Goal: Information Seeking & Learning: Learn about a topic

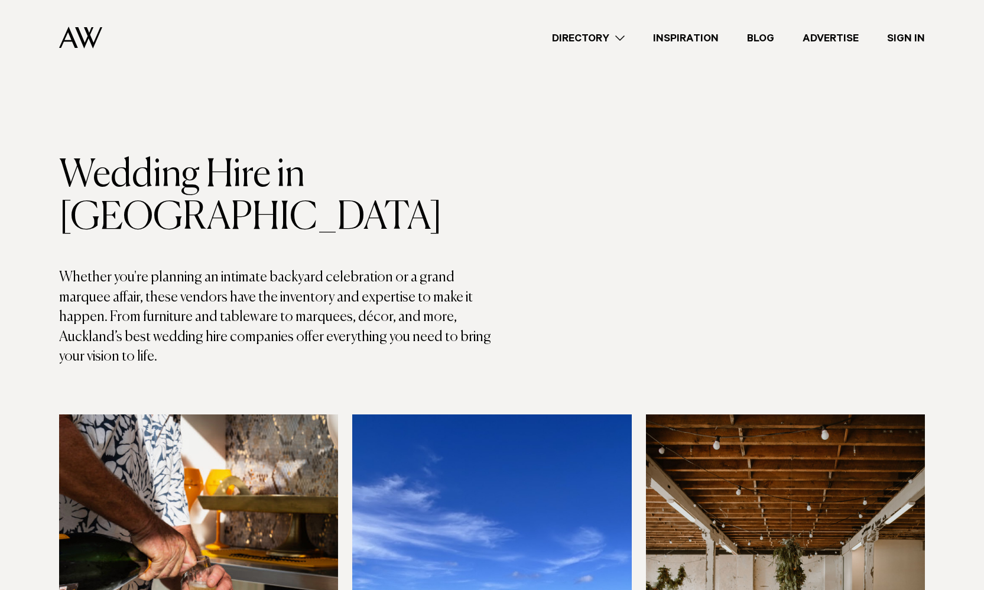
scroll to position [100, 0]
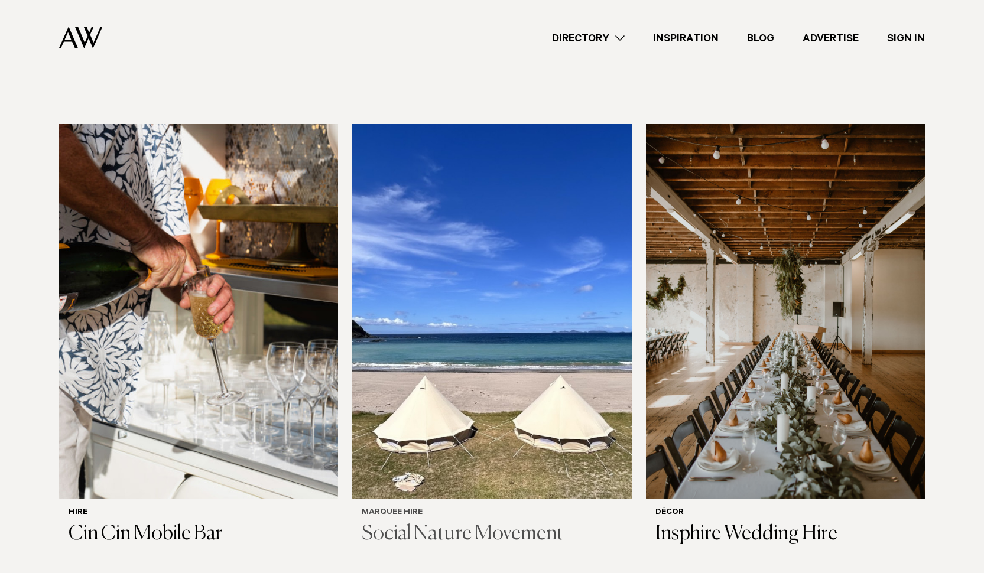
scroll to position [288, 0]
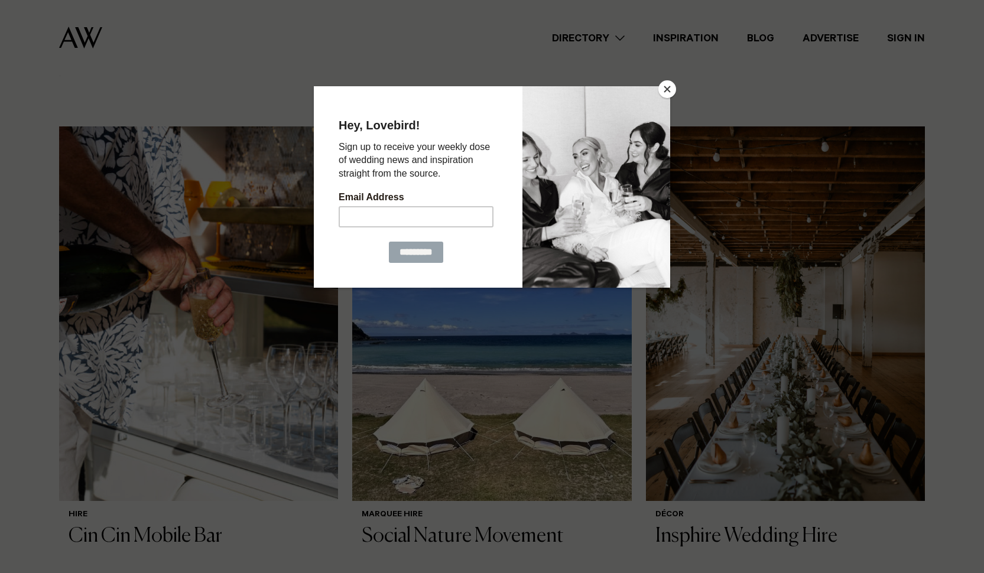
click at [665, 90] on button "Close" at bounding box center [667, 89] width 18 height 18
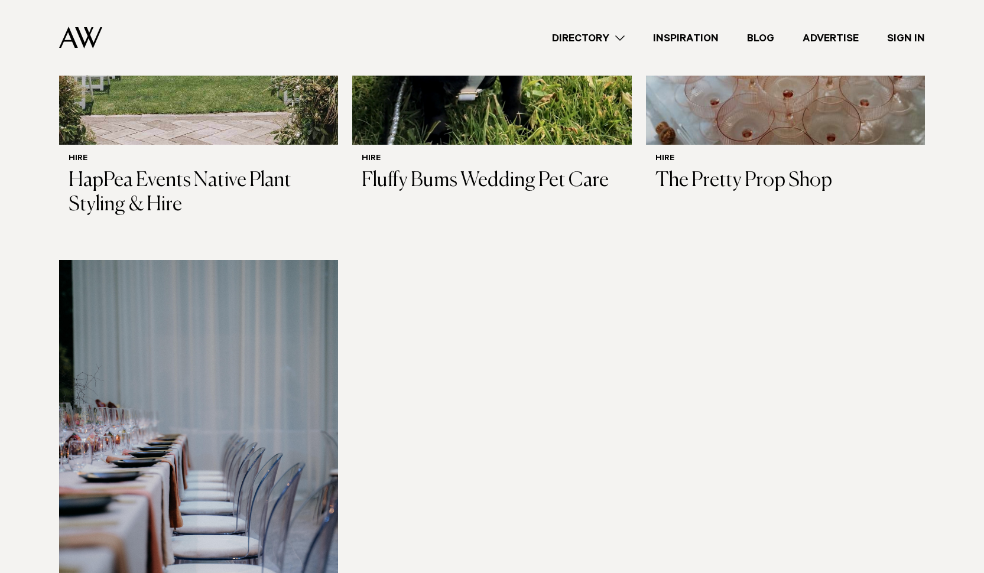
scroll to position [2173, 0]
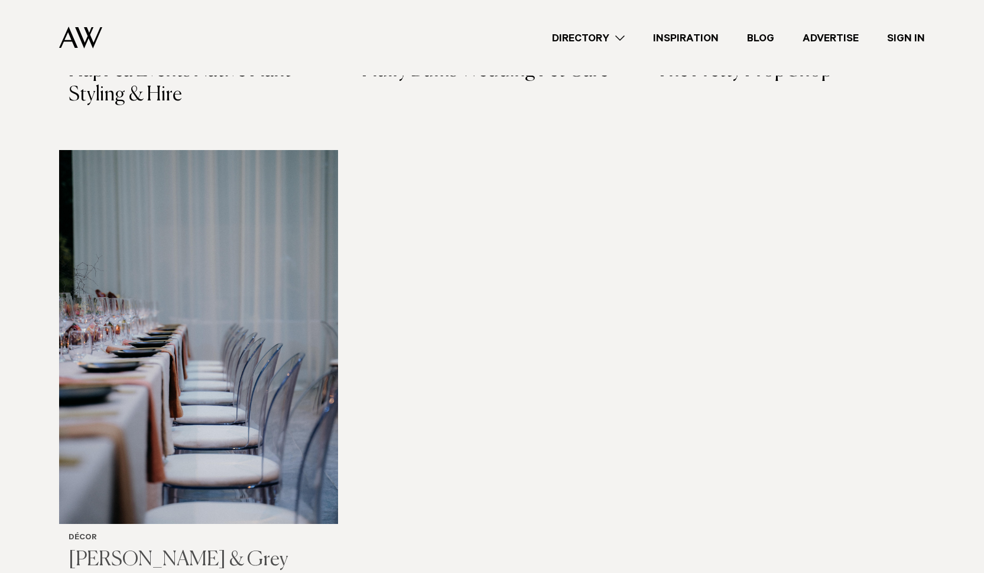
click at [260, 285] on img at bounding box center [198, 337] width 279 height 375
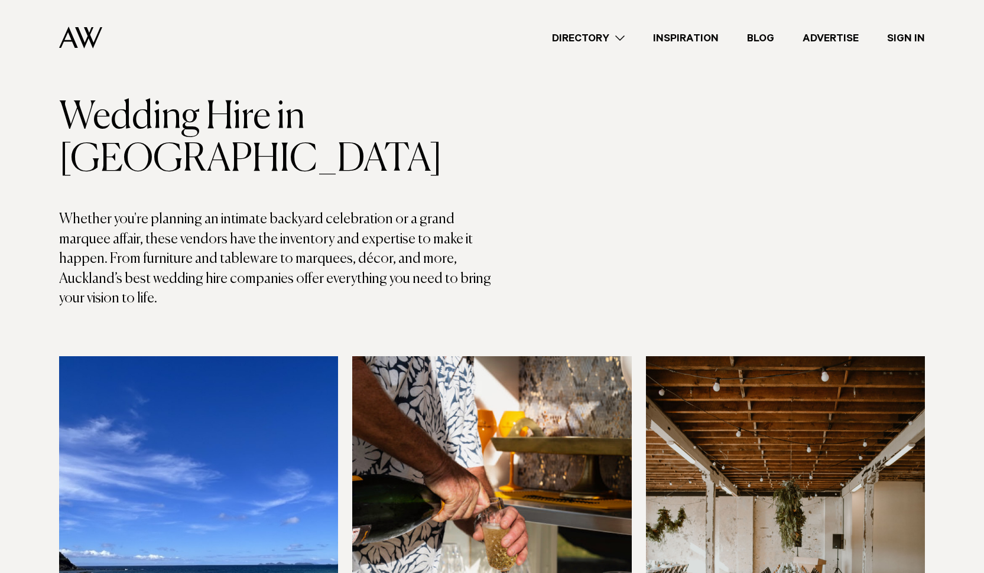
scroll to position [450, 0]
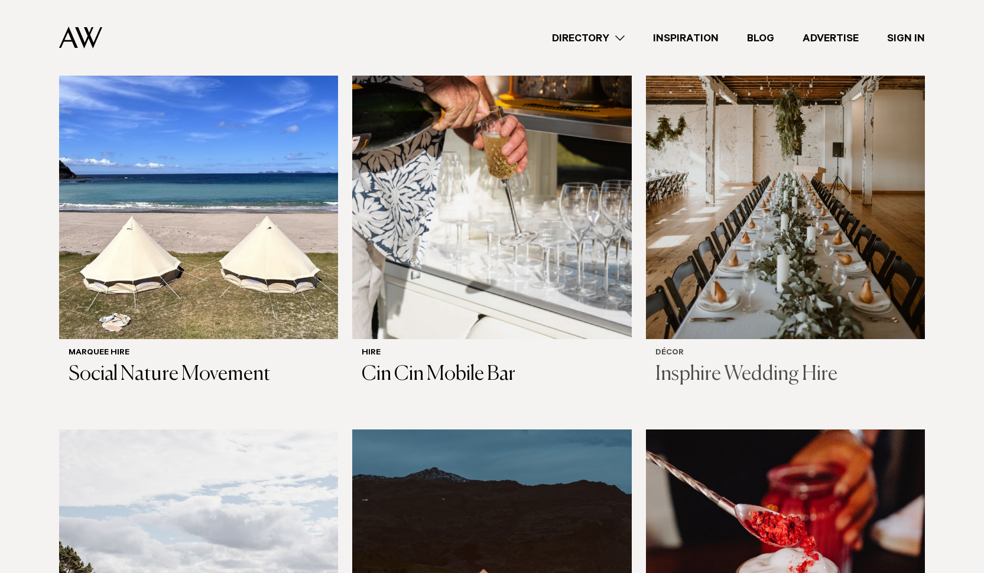
click at [830, 209] on img at bounding box center [785, 152] width 279 height 375
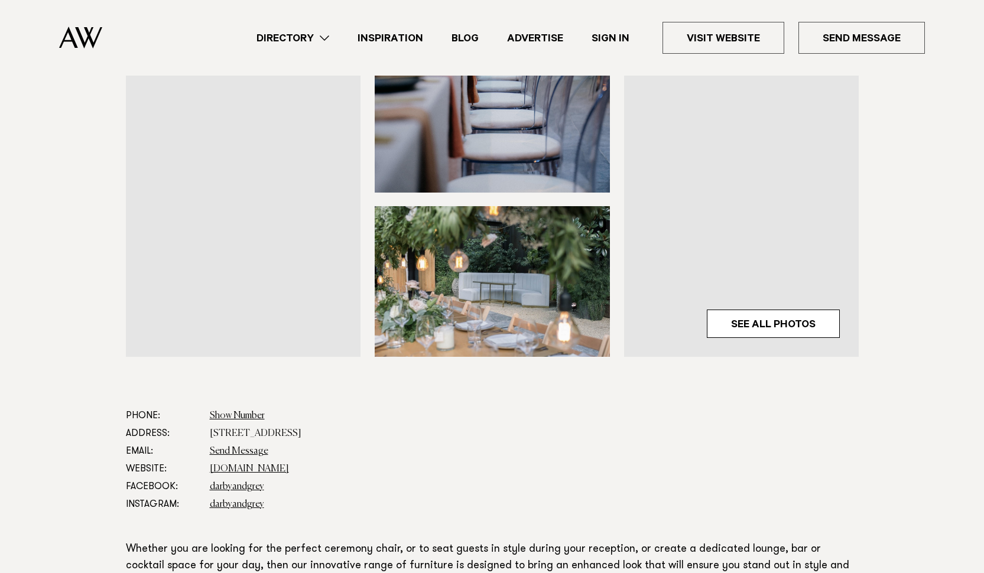
scroll to position [380, 0]
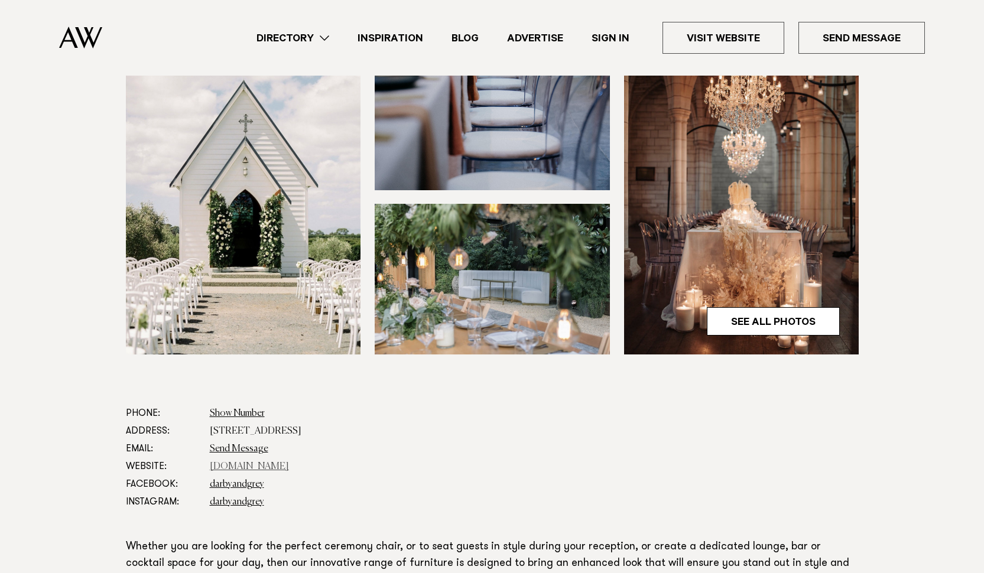
click at [278, 462] on link "www.darbyandgrey.com" at bounding box center [249, 466] width 79 height 9
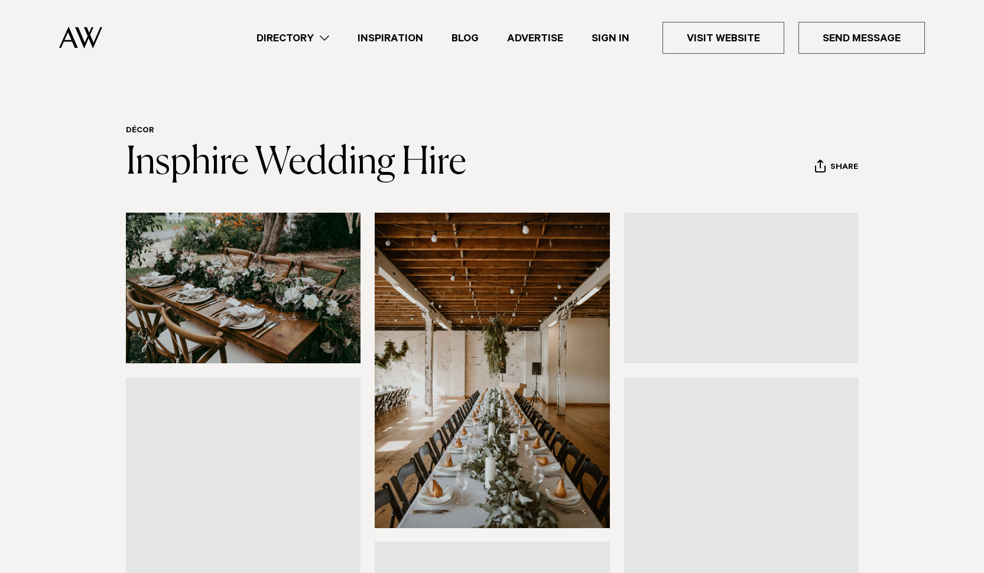
scroll to position [555, 0]
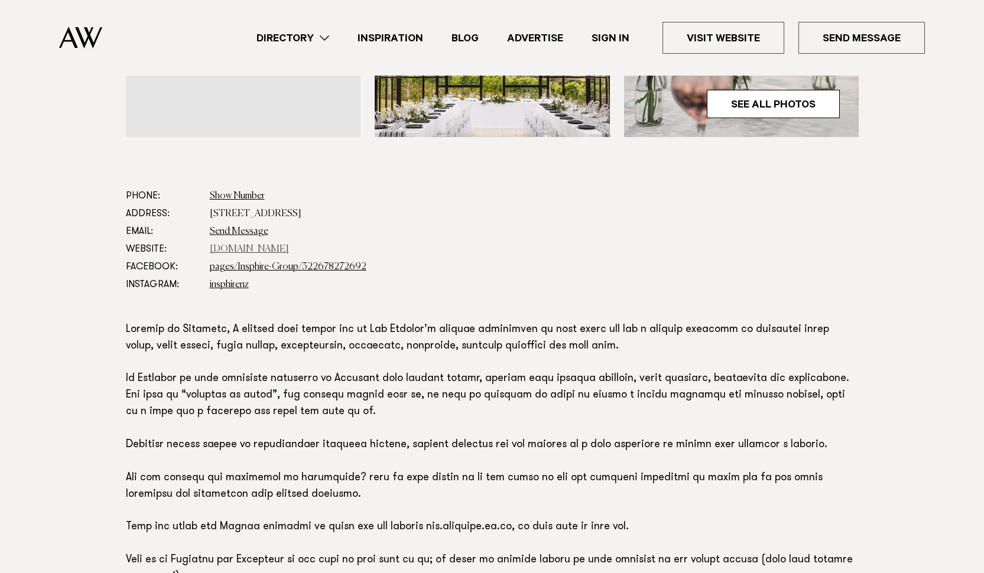
click at [252, 249] on link "insphire.co.nz" at bounding box center [249, 249] width 79 height 9
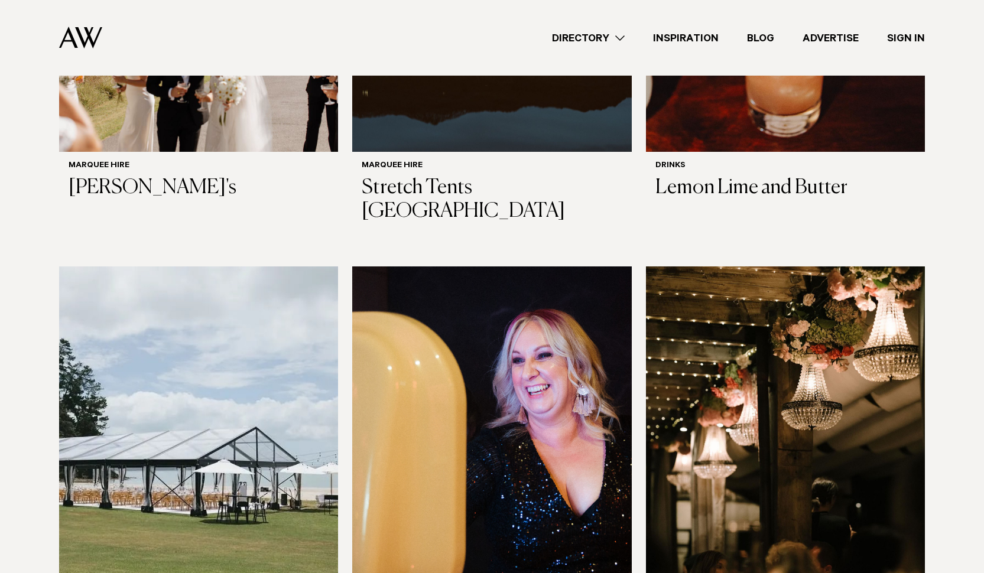
scroll to position [1197, 0]
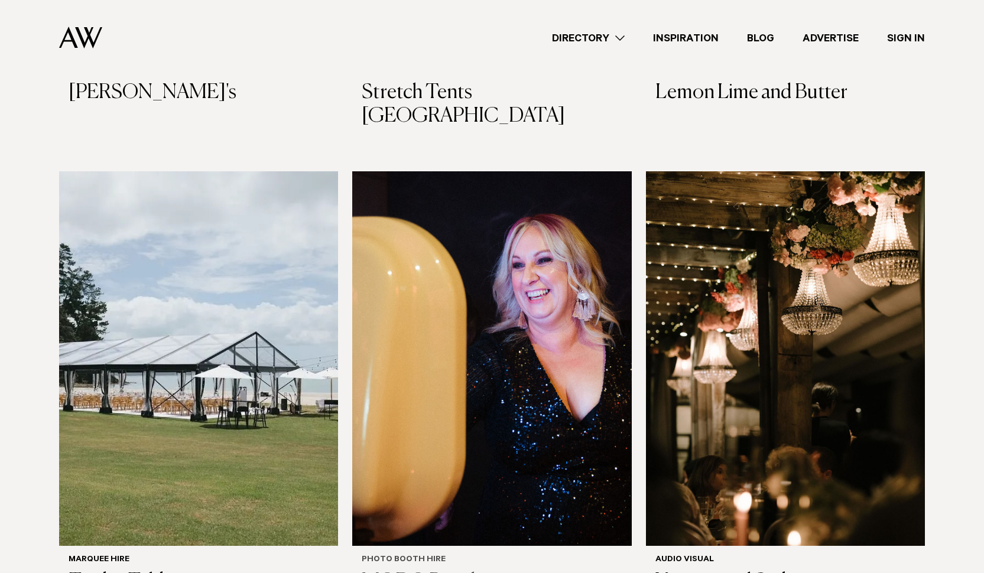
click at [488, 291] on img at bounding box center [491, 358] width 279 height 375
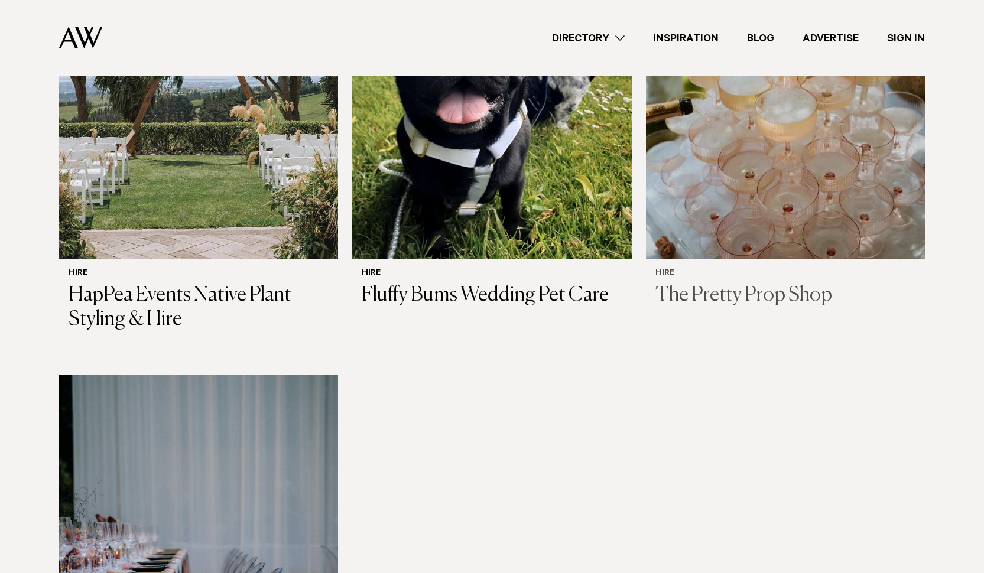
scroll to position [1717, 0]
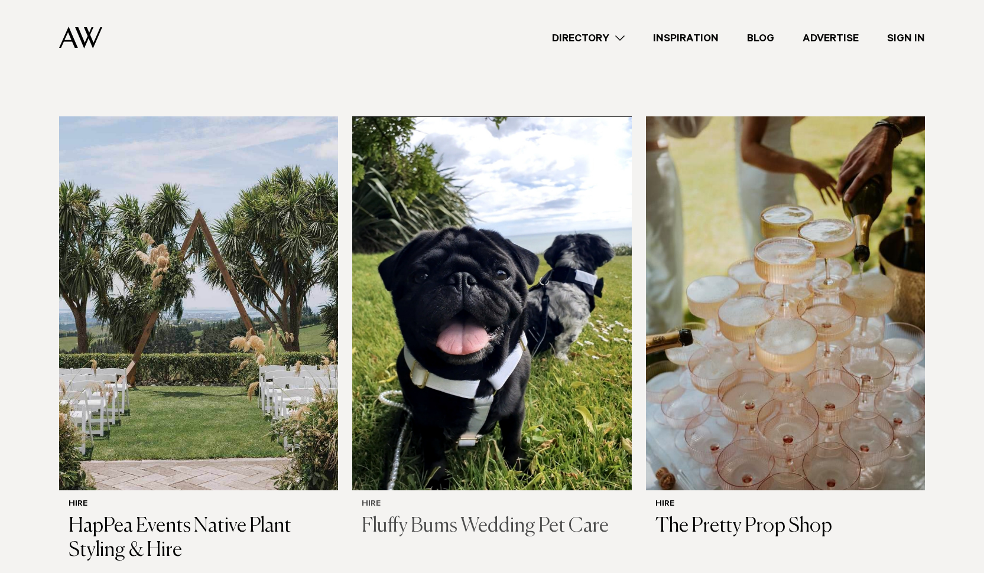
click at [413, 326] on img at bounding box center [491, 303] width 279 height 375
click at [190, 209] on img at bounding box center [198, 303] width 279 height 375
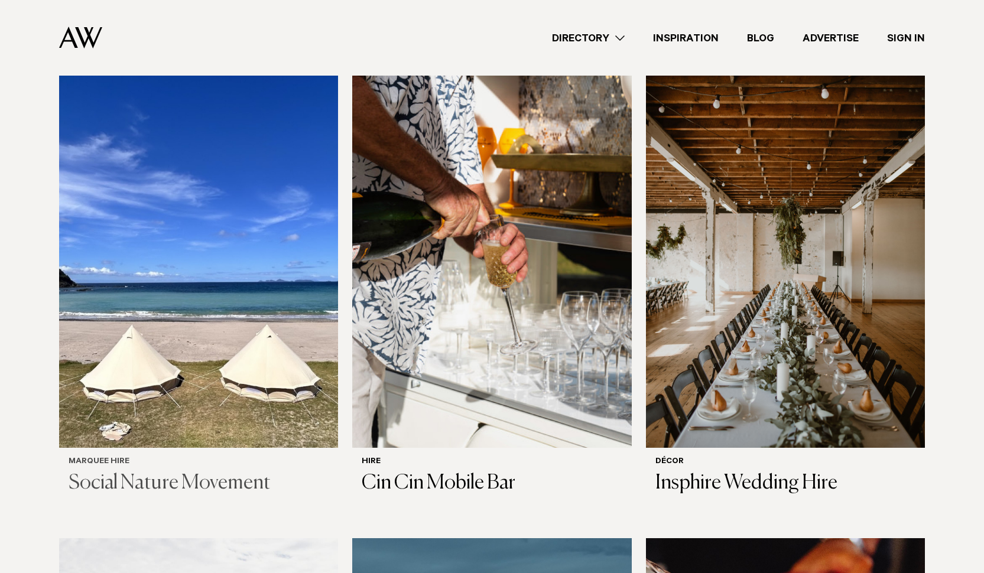
scroll to position [479, 0]
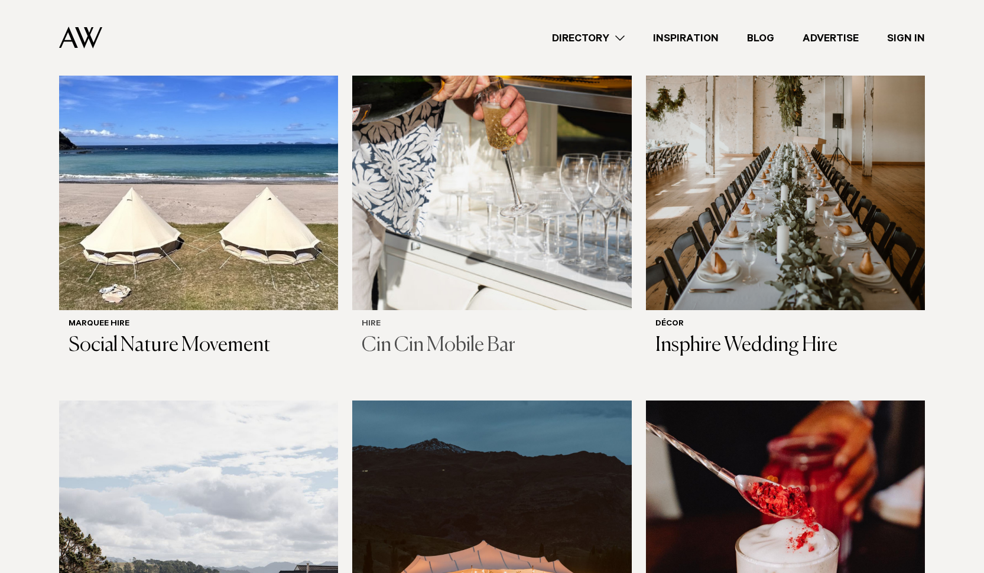
click at [503, 200] on img at bounding box center [491, 123] width 279 height 375
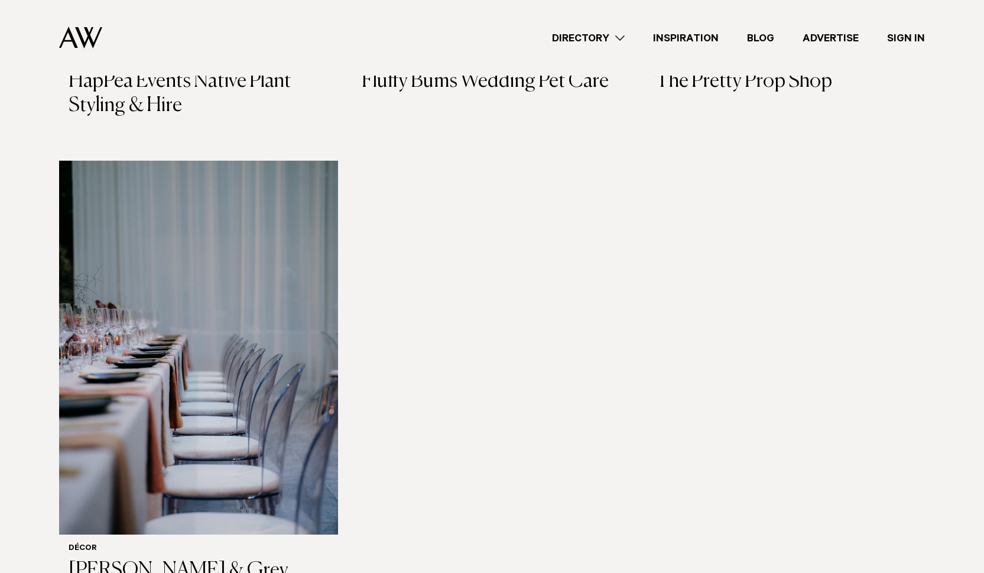
scroll to position [2166, 0]
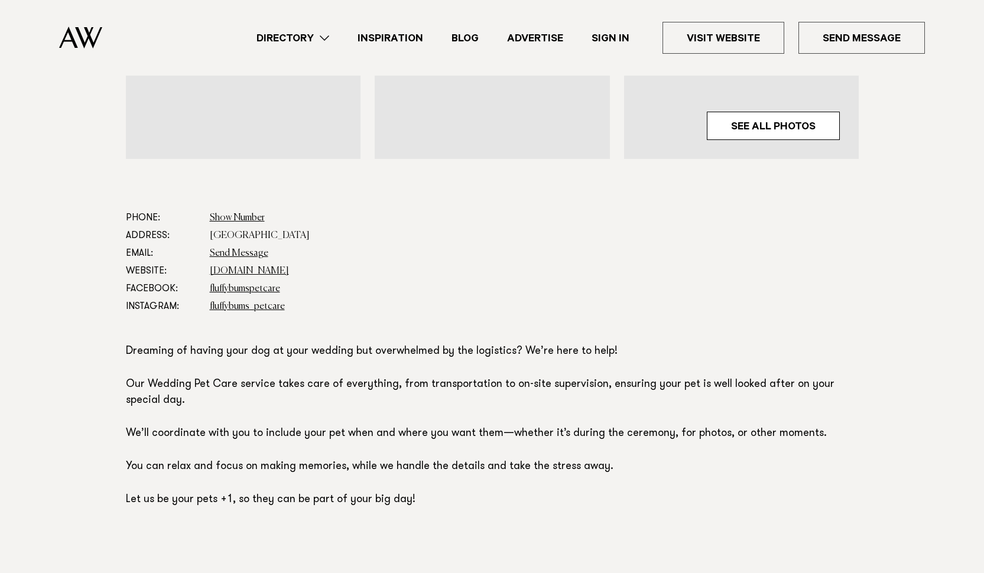
scroll to position [676, 0]
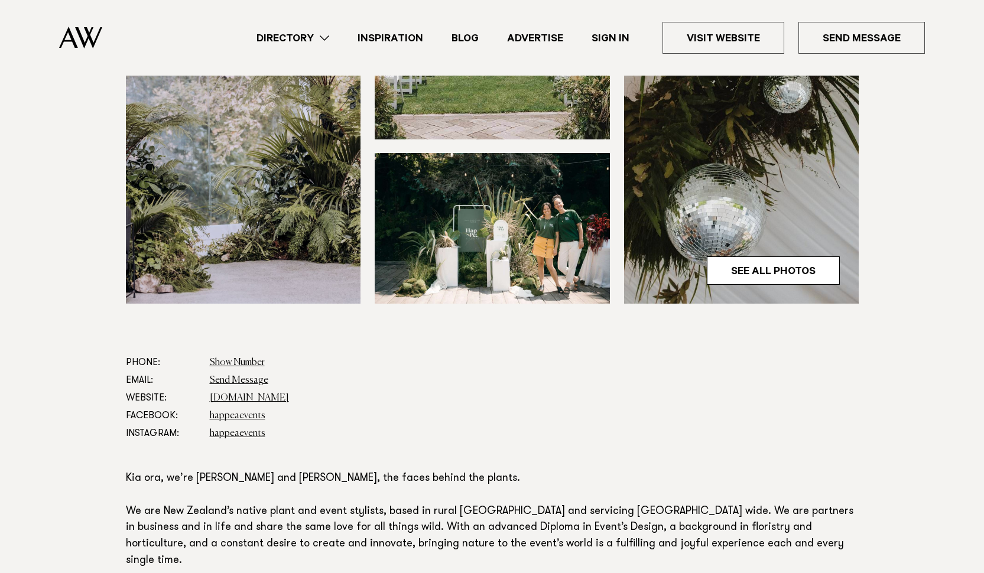
scroll to position [542, 0]
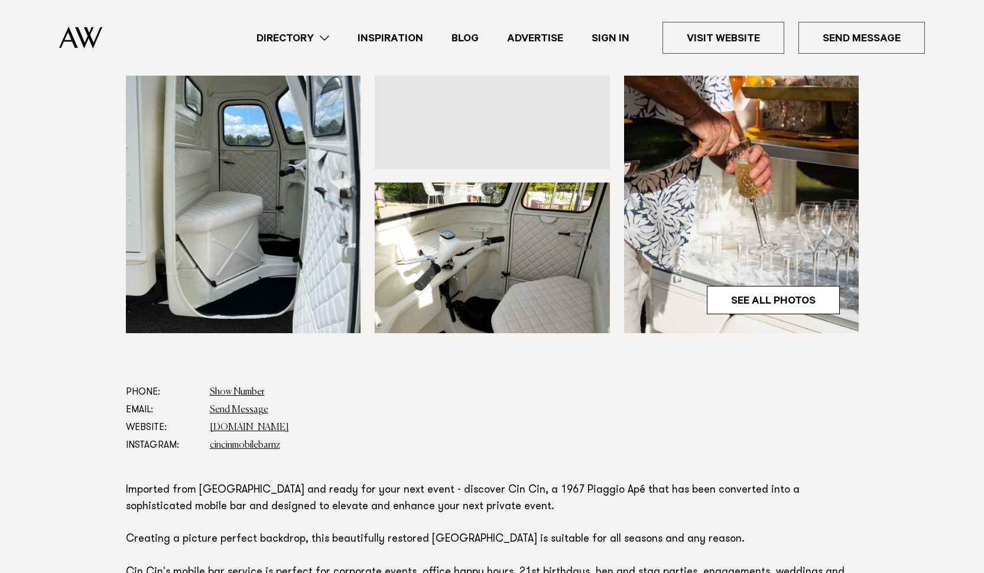
scroll to position [602, 0]
